Goal: Task Accomplishment & Management: Manage account settings

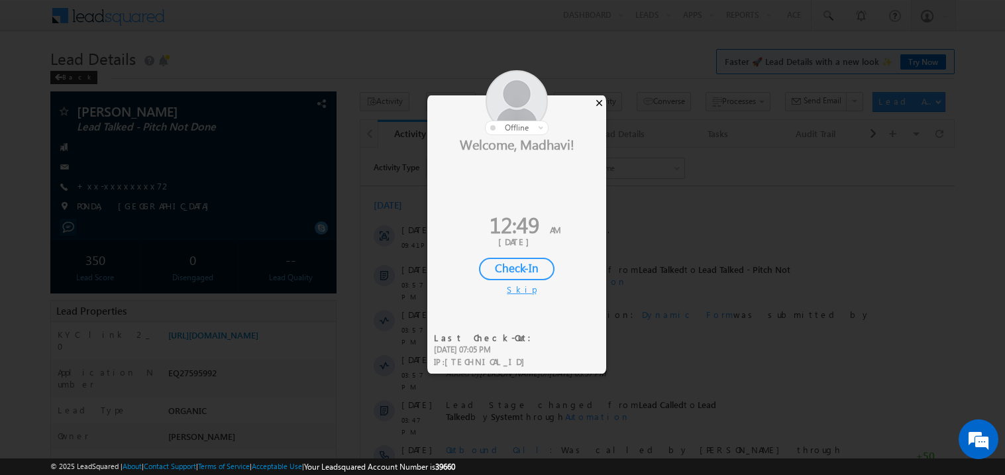
click at [597, 103] on div "×" at bounding box center [599, 102] width 14 height 15
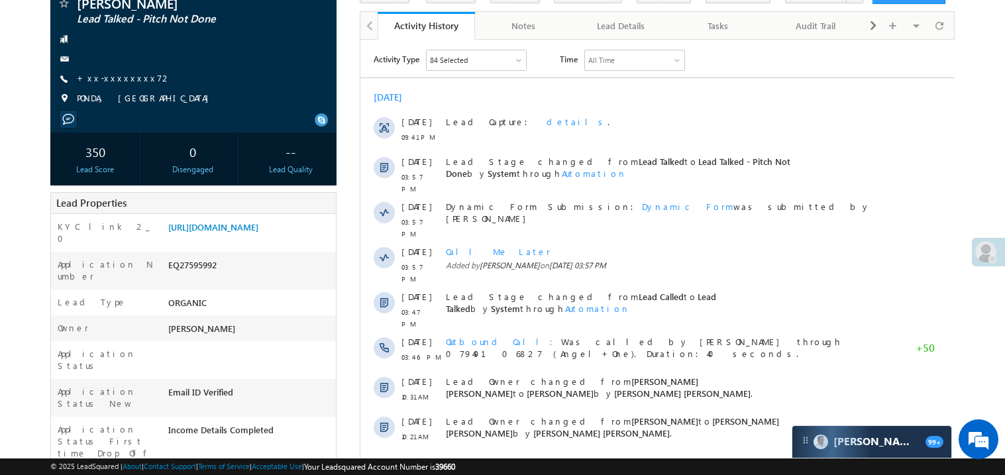
scroll to position [158, 0]
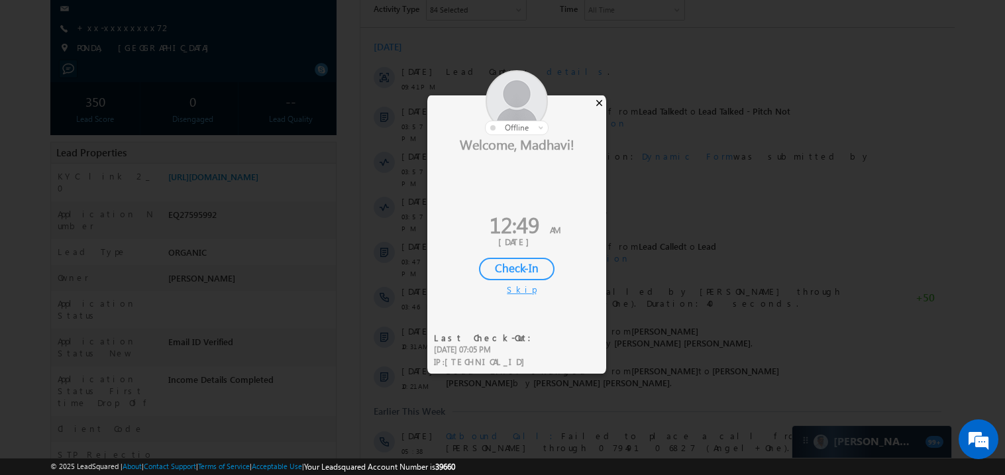
click at [600, 103] on div "×" at bounding box center [599, 102] width 14 height 15
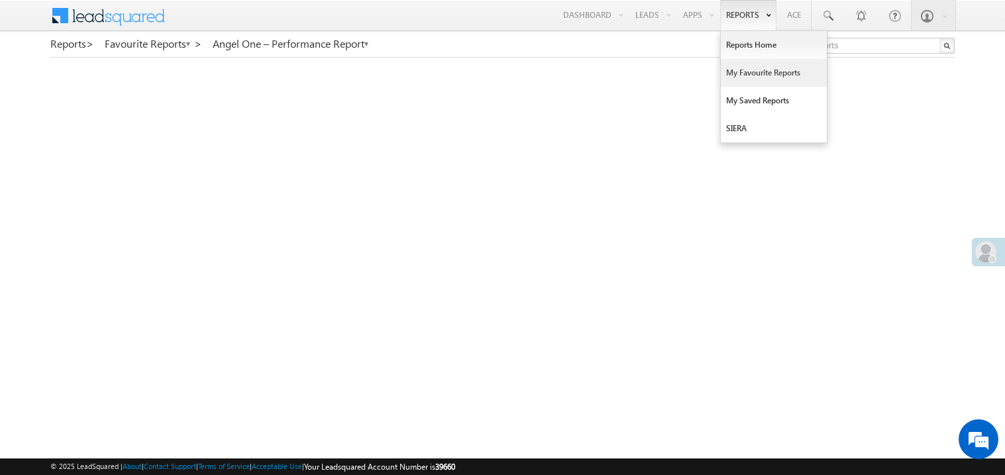
click at [744, 78] on link "My Favourite Reports" at bounding box center [774, 73] width 106 height 28
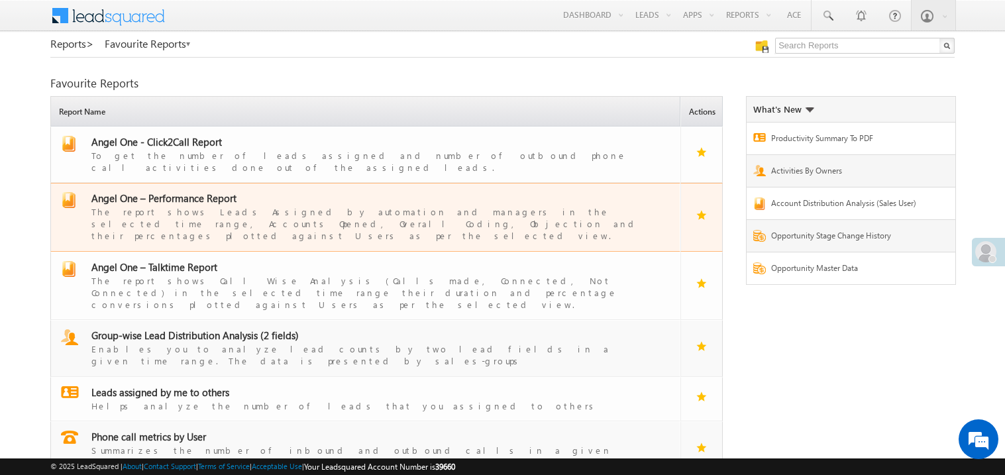
click at [184, 192] on span "Angel One – Performance Report" at bounding box center [163, 198] width 145 height 13
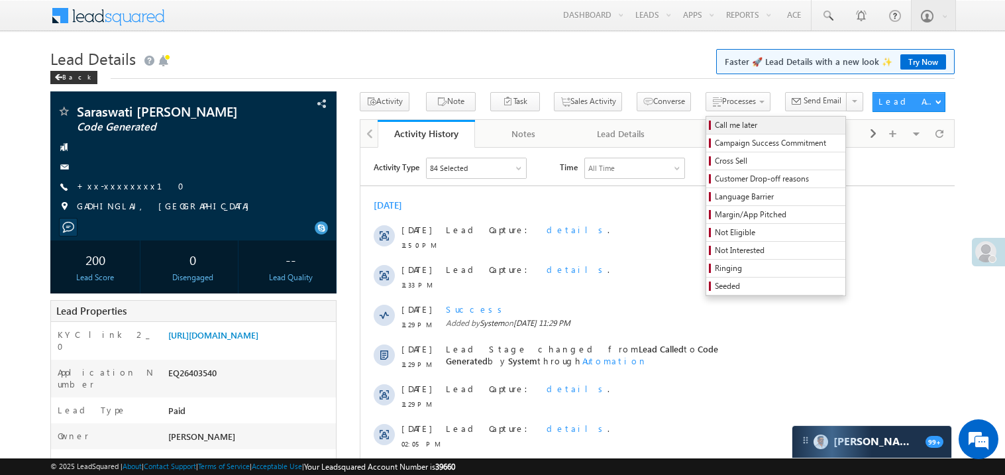
click at [715, 125] on span "Call me later" at bounding box center [778, 125] width 126 height 12
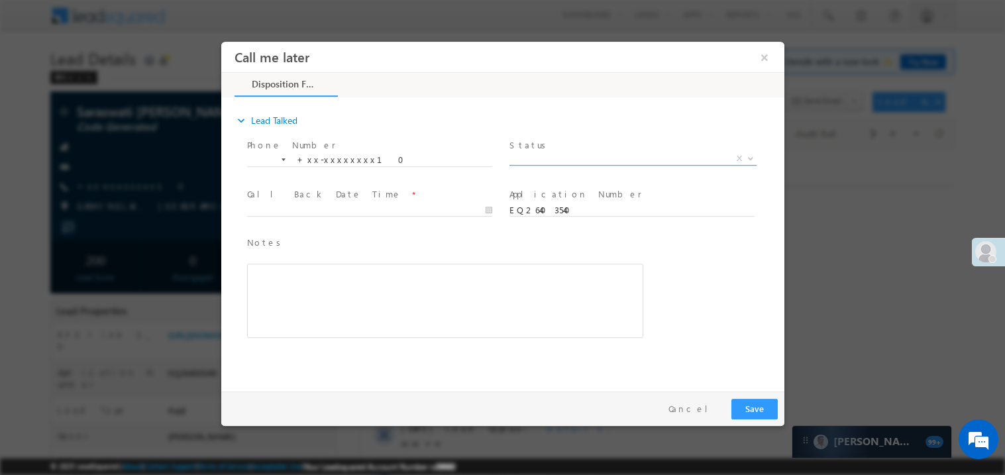
click at [543, 154] on span "X" at bounding box center [632, 158] width 247 height 13
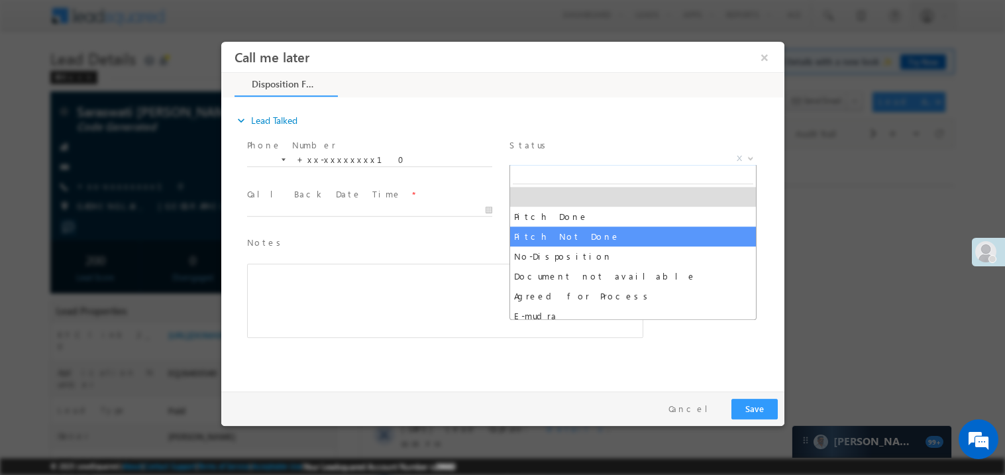
select select "Pitch Not Done"
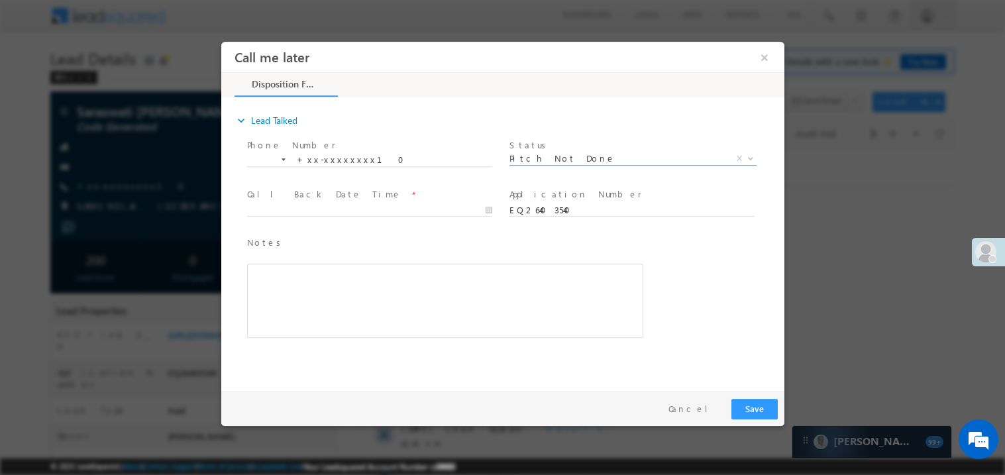
click at [274, 199] on span "Call Back Date Time *" at bounding box center [369, 194] width 245 height 15
click at [273, 206] on body "Call me later ×" at bounding box center [502, 213] width 563 height 344
type input "08/30/25 12:51 AM"
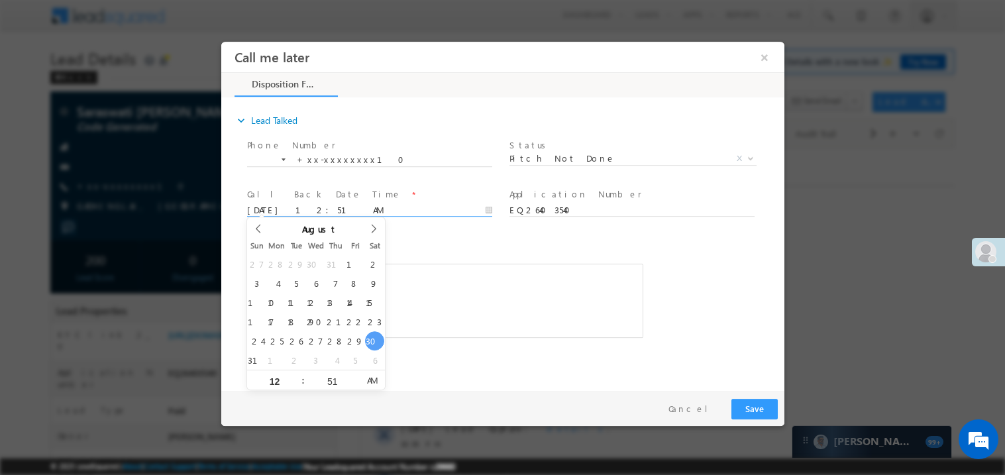
click at [433, 284] on div "Rich Text Editor, 40788eee-0fb2-11ec-a811-0adc8a9d82c2__tab1__section1__Notes__…" at bounding box center [445, 300] width 396 height 74
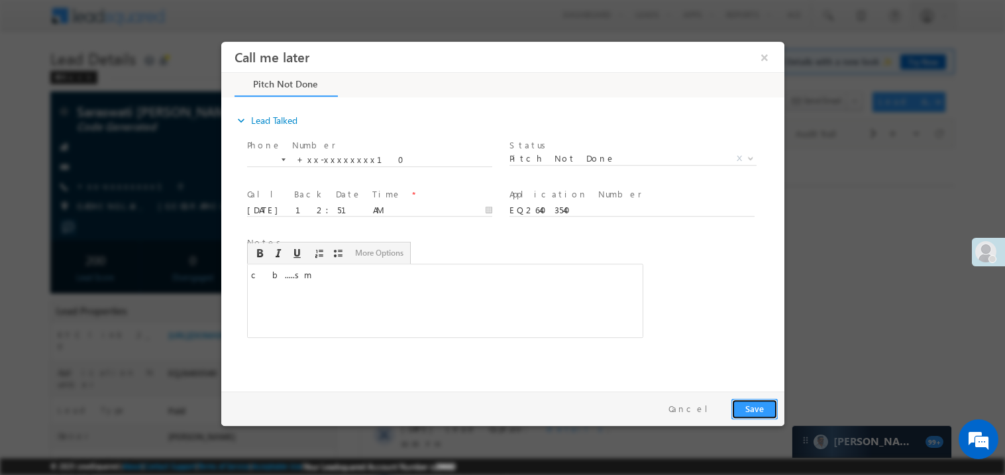
click at [757, 408] on button "Save" at bounding box center [754, 408] width 46 height 21
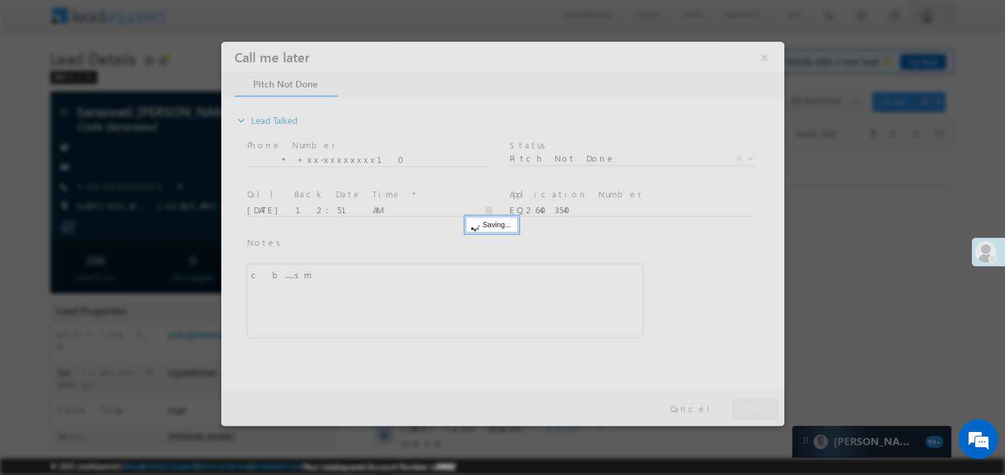
click at [757, 408] on div at bounding box center [502, 233] width 563 height 384
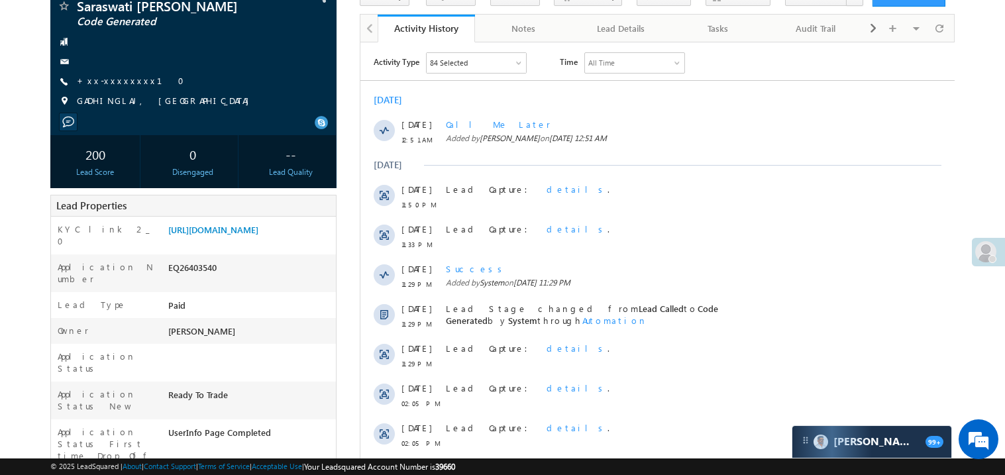
scroll to position [132, 0]
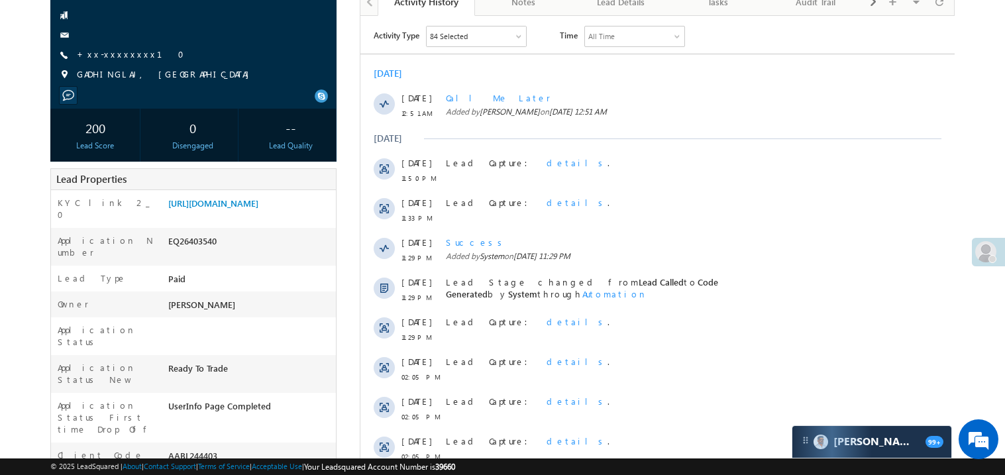
click at [216, 158] on div "0 Disengaged" at bounding box center [193, 135] width 91 height 53
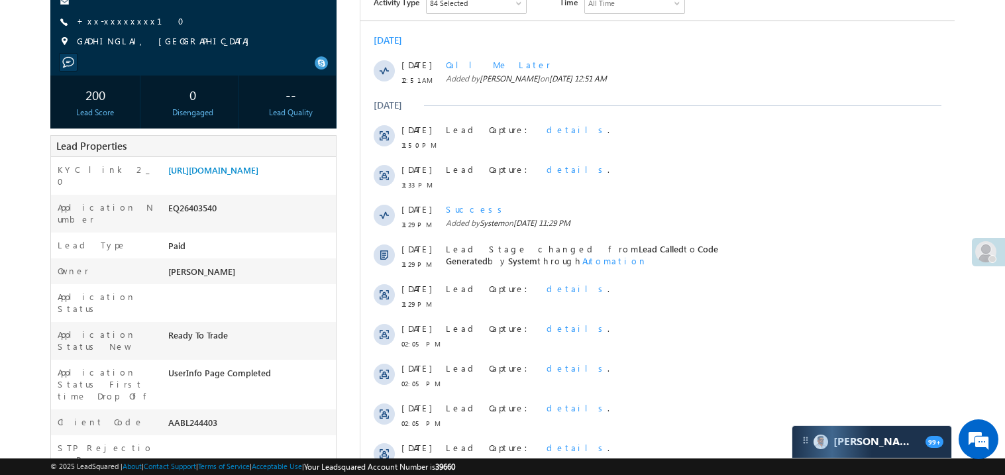
scroll to position [185, 0]
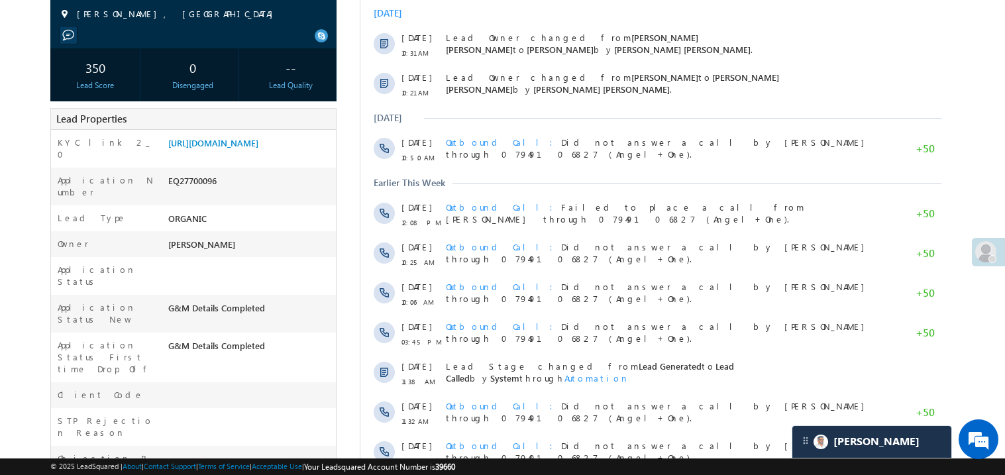
scroll to position [211, 0]
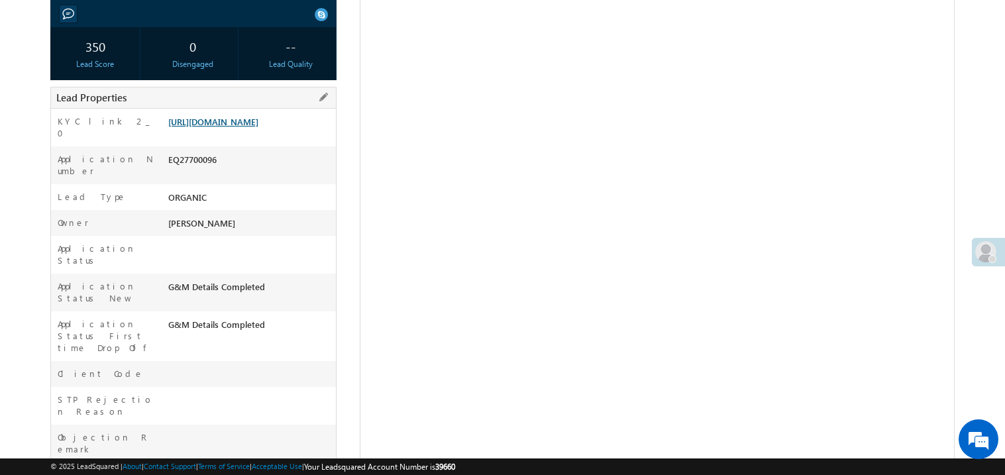
scroll to position [211, 0]
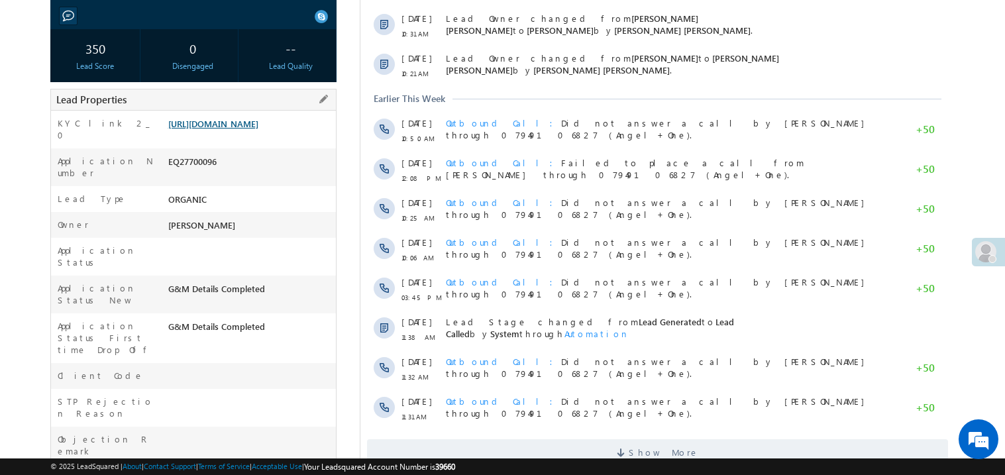
click at [242, 129] on link "[URL][DOMAIN_NAME]" at bounding box center [213, 123] width 90 height 11
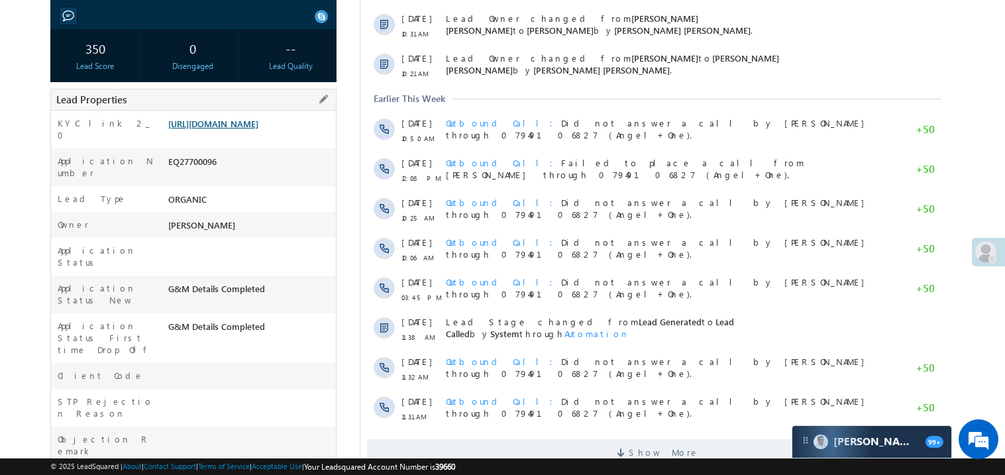
scroll to position [0, 0]
